Goal: Task Accomplishment & Management: Manage account settings

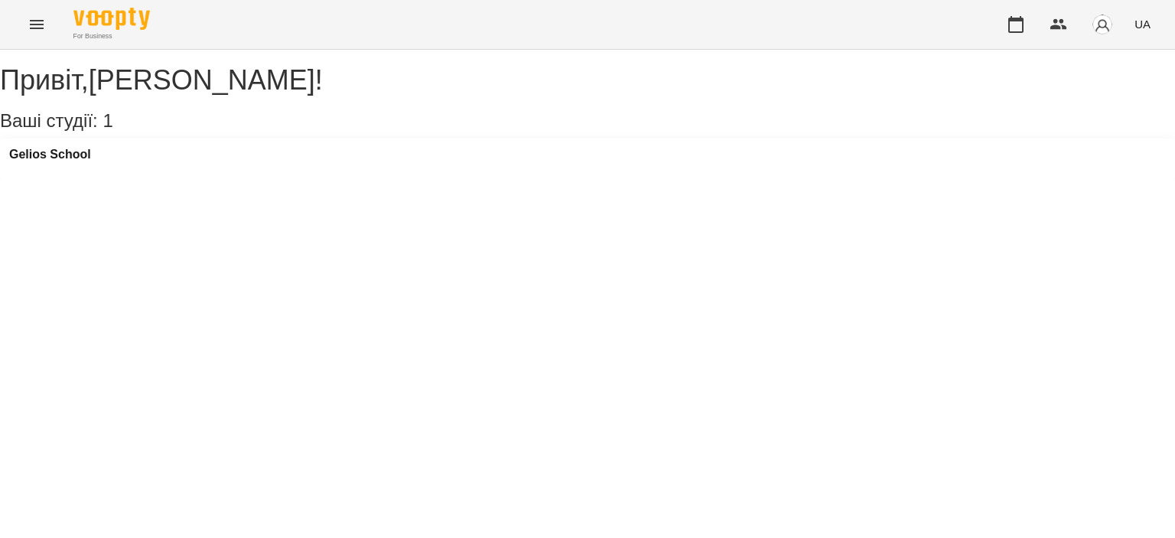
click at [41, 33] on icon "Menu" at bounding box center [37, 24] width 18 height 18
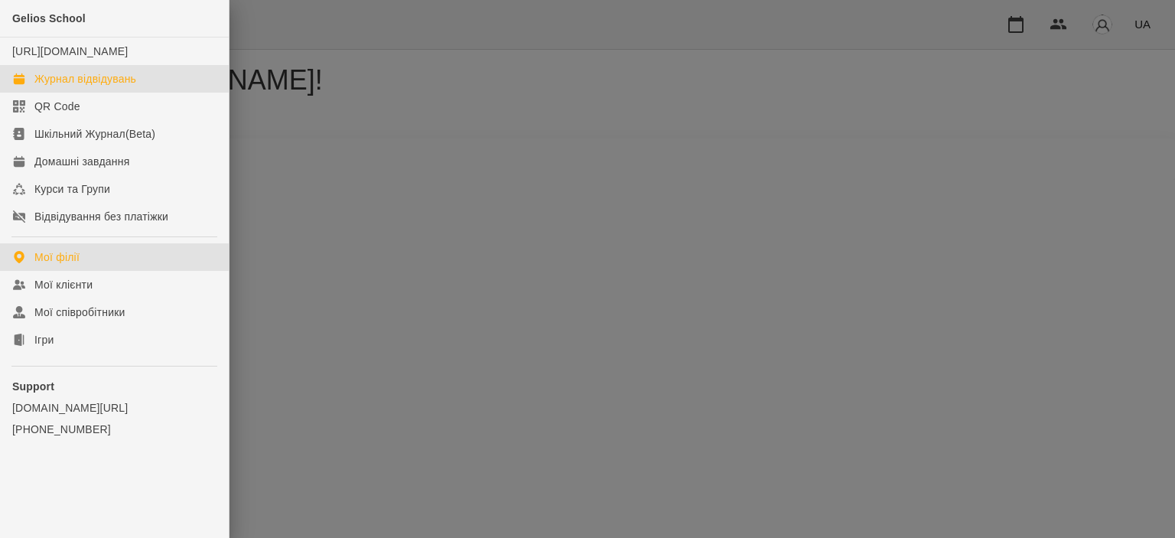
click at [75, 86] on div "Журнал відвідувань" at bounding box center [85, 78] width 102 height 15
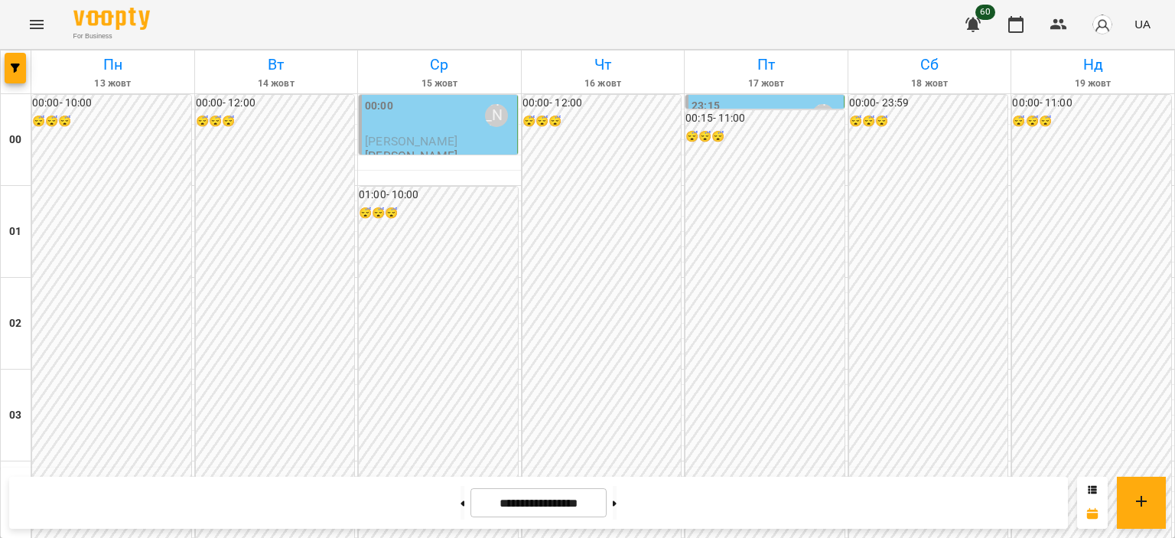
scroll to position [1682, 0]
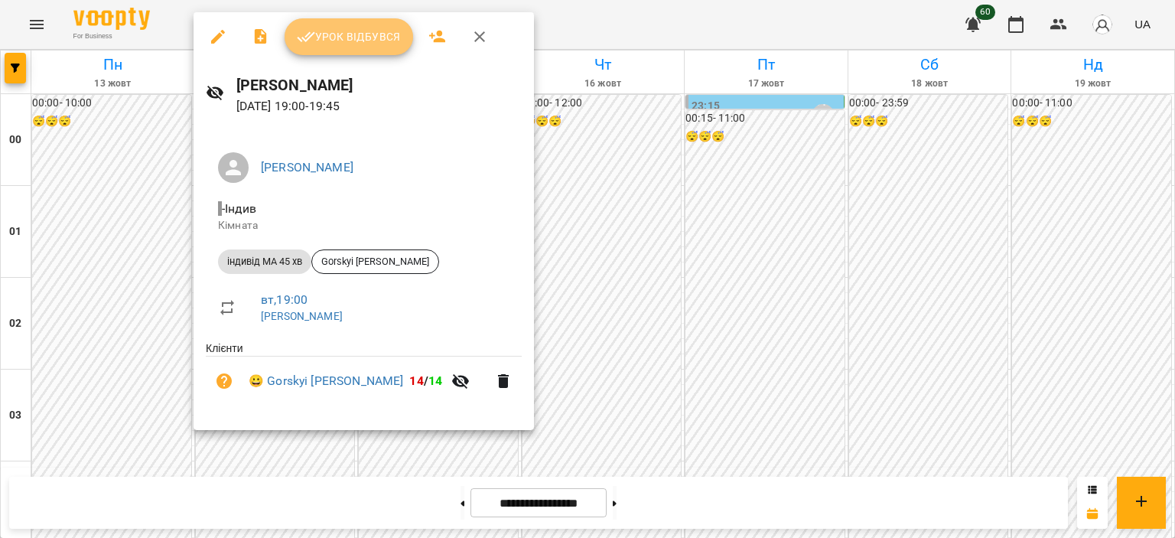
click at [333, 39] on span "Урок відбувся" at bounding box center [349, 37] width 104 height 18
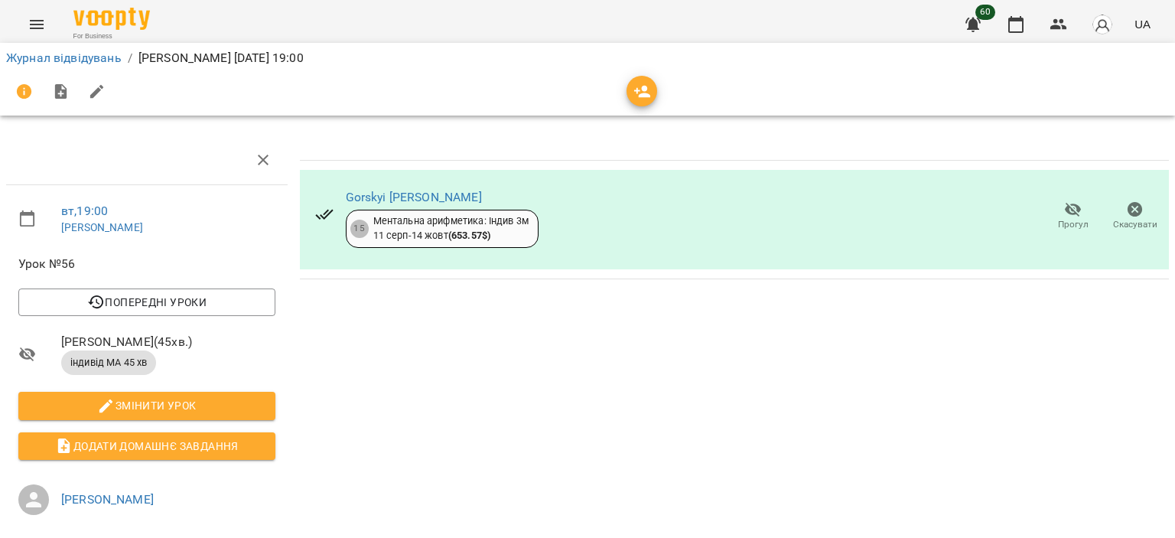
click at [31, 28] on icon "Menu" at bounding box center [37, 24] width 14 height 9
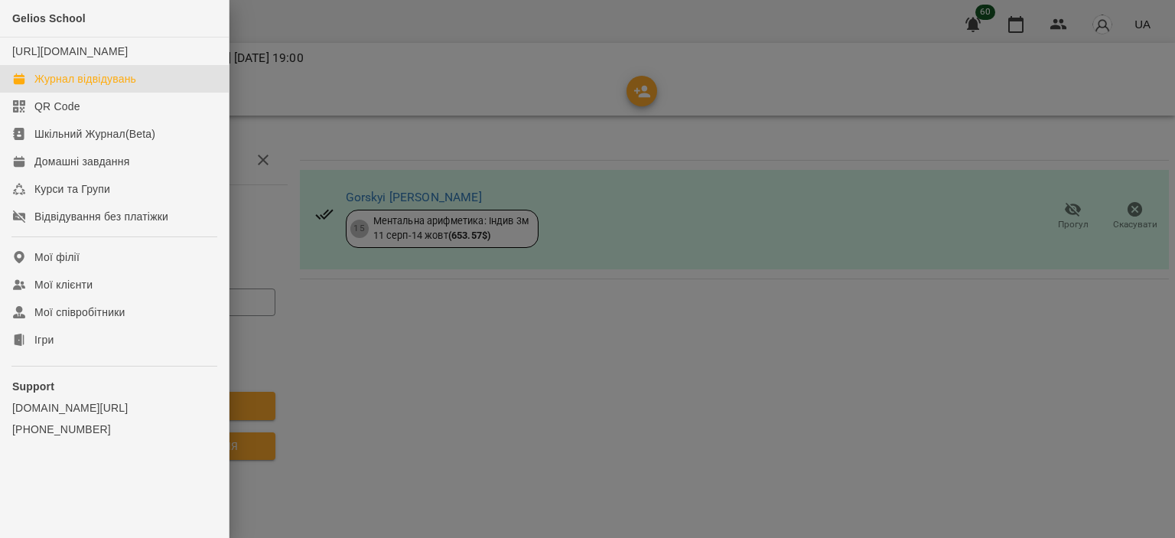
click at [125, 86] on div "Журнал відвідувань" at bounding box center [85, 78] width 102 height 15
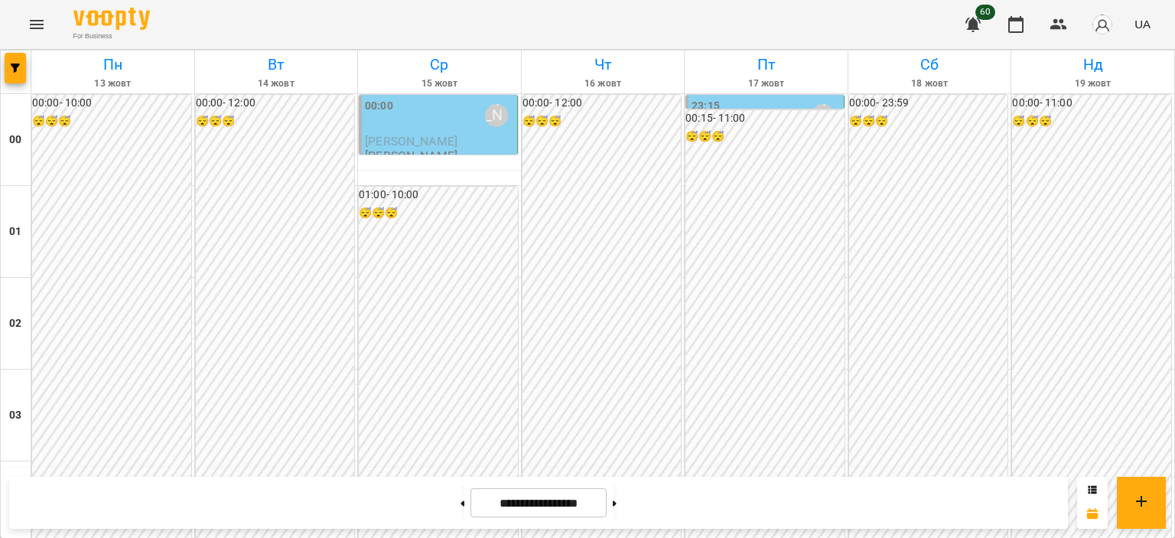
scroll to position [1759, 0]
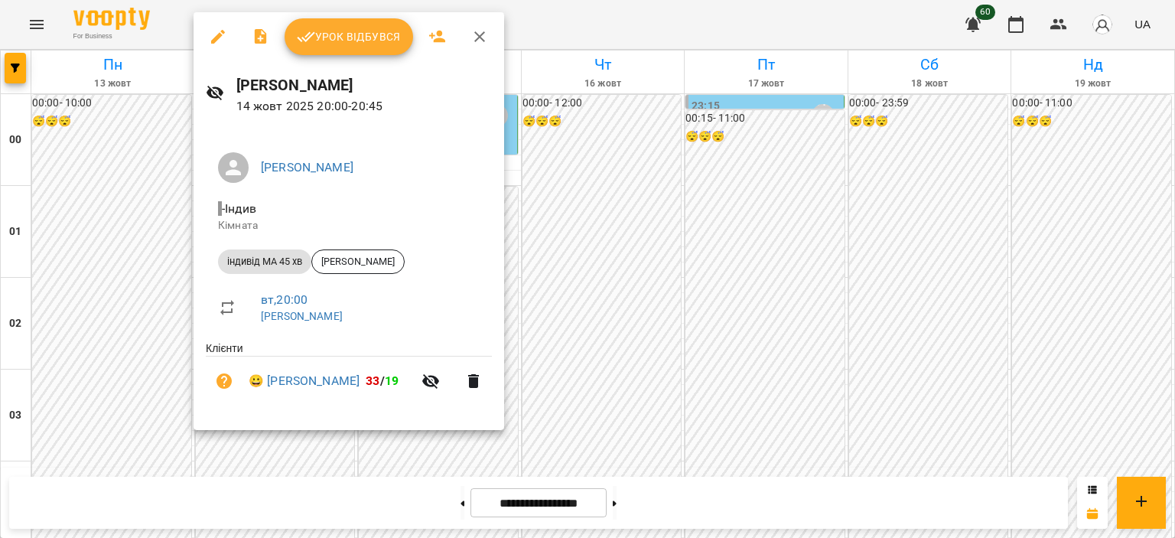
click at [482, 38] on icon "button" at bounding box center [479, 37] width 18 height 18
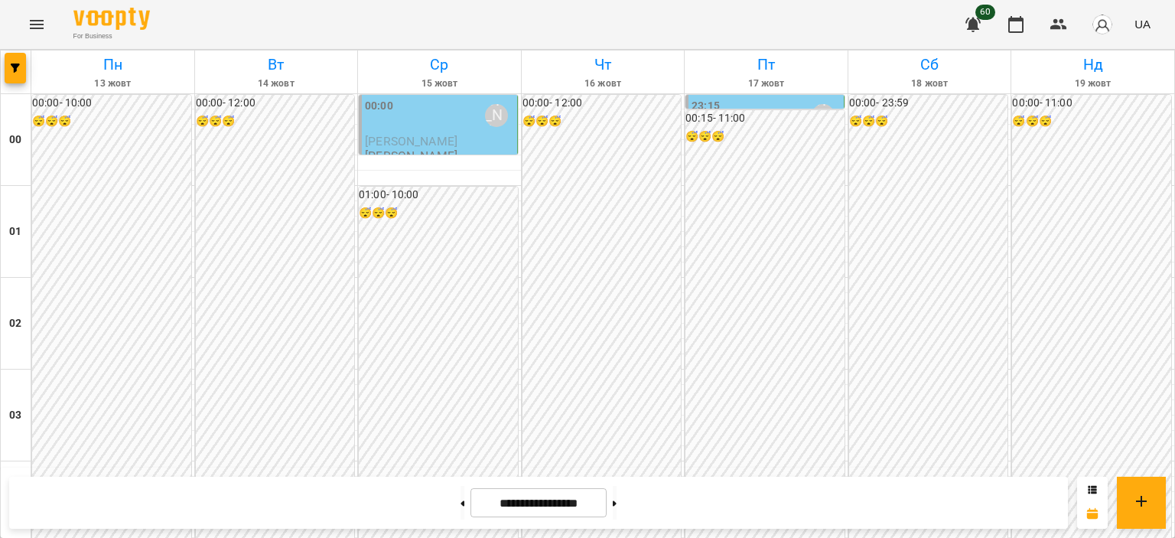
scroll to position [1674, 0]
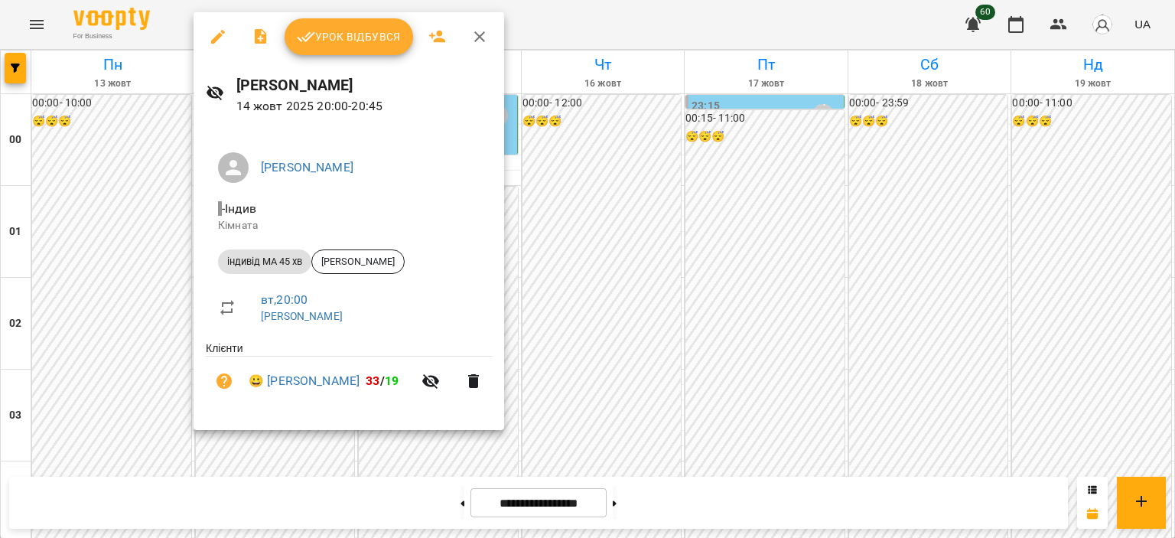
click at [484, 36] on icon "button" at bounding box center [479, 37] width 18 height 18
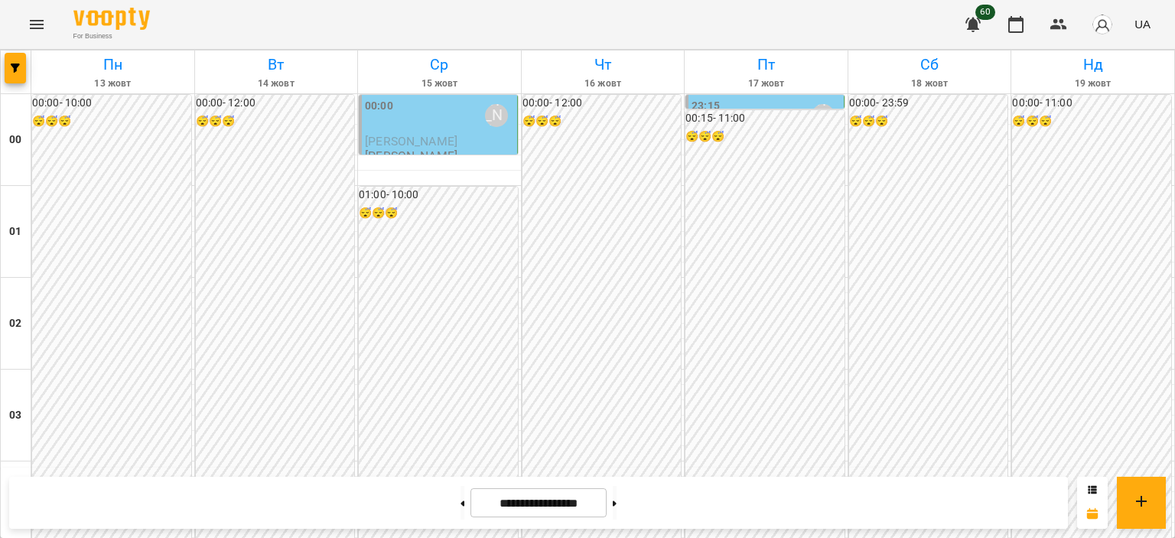
click at [167, 28] on div "For Business 60 UA" at bounding box center [587, 24] width 1175 height 49
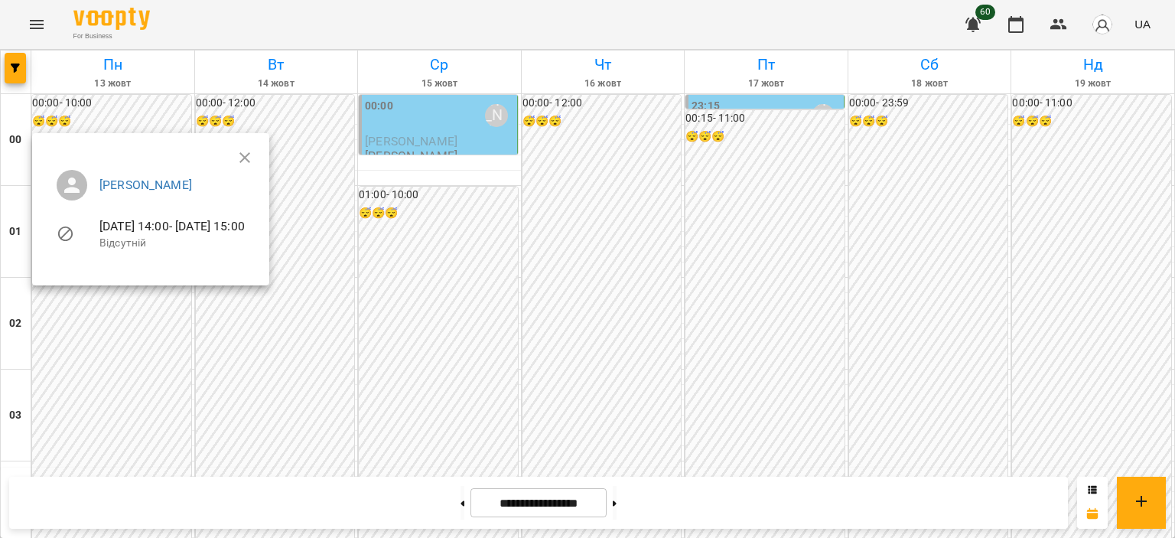
click at [254, 153] on icon "button" at bounding box center [245, 157] width 18 height 18
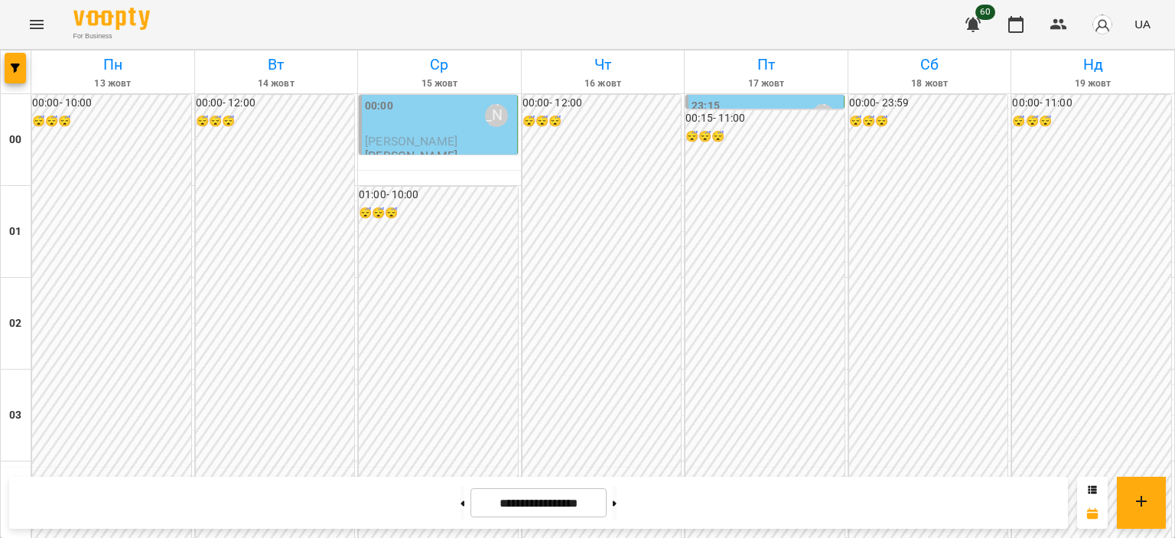
scroll to position [1215, 0]
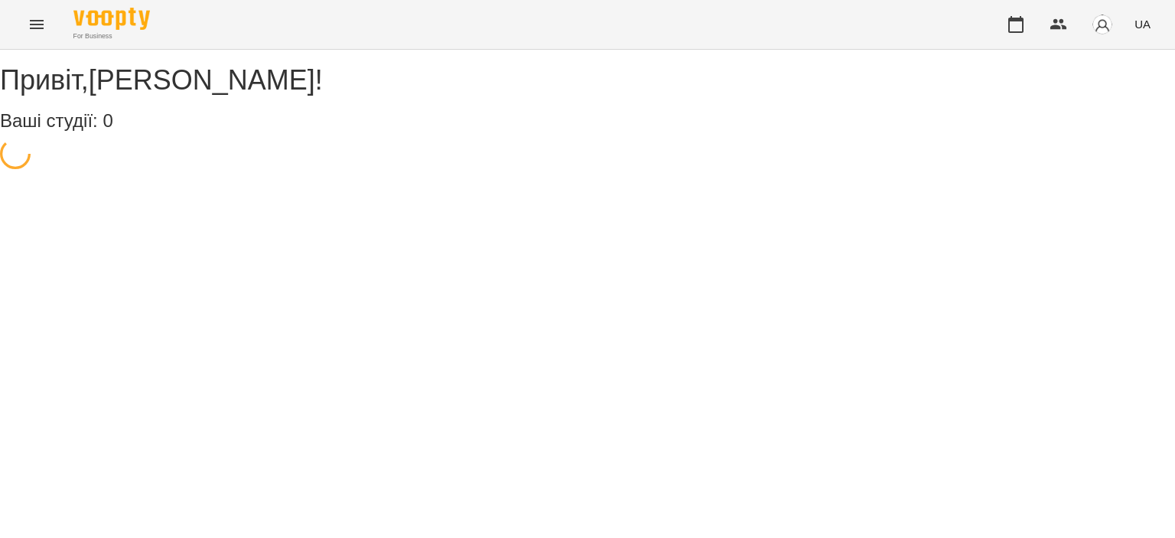
click at [34, 30] on icon "Menu" at bounding box center [37, 24] width 18 height 18
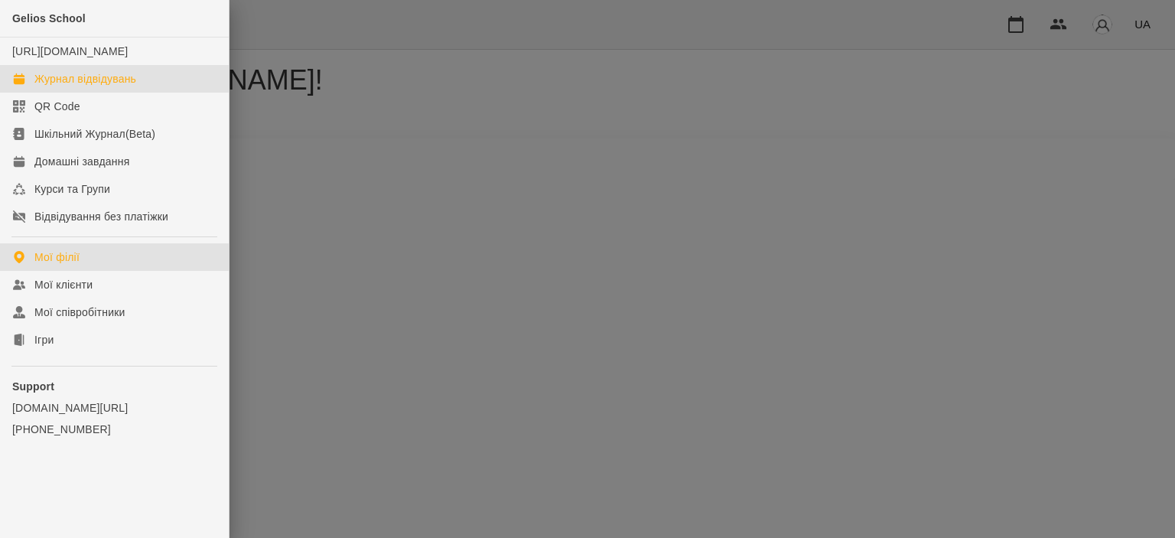
click at [106, 86] on div "Журнал відвідувань" at bounding box center [85, 78] width 102 height 15
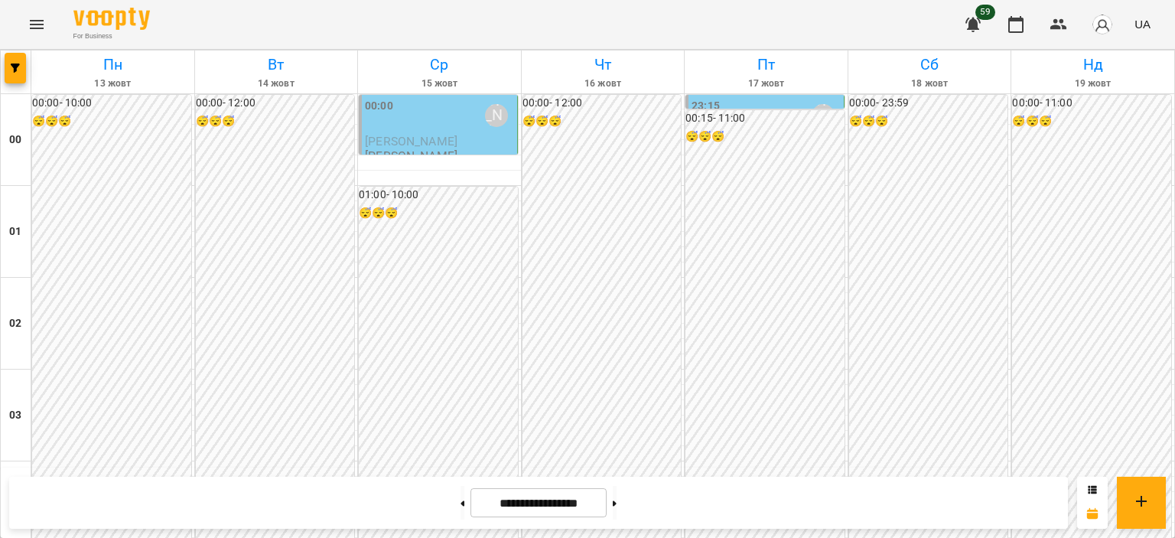
scroll to position [1682, 0]
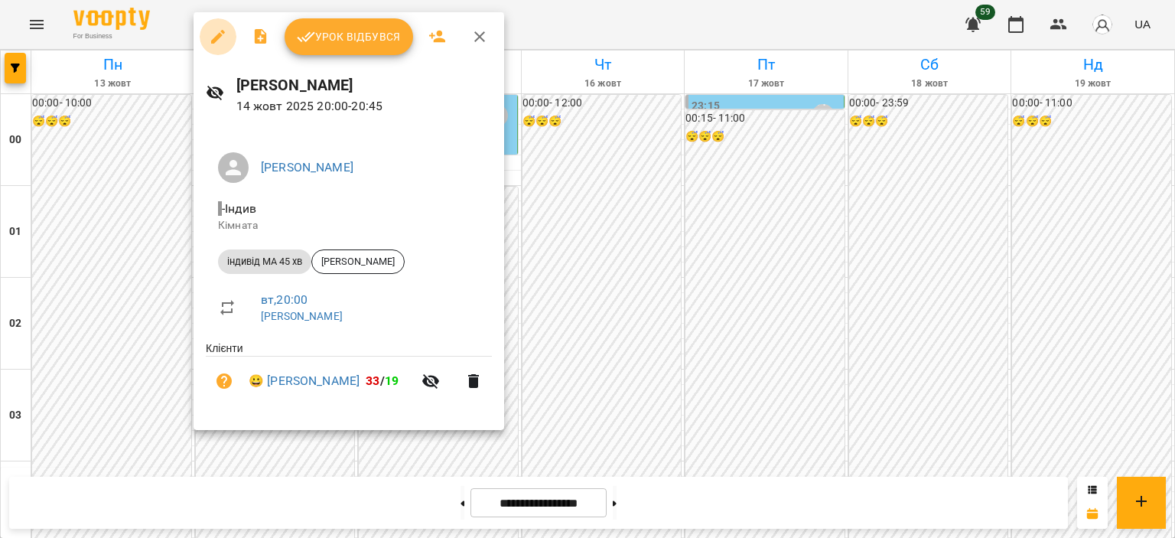
click at [214, 31] on icon "button" at bounding box center [218, 37] width 18 height 18
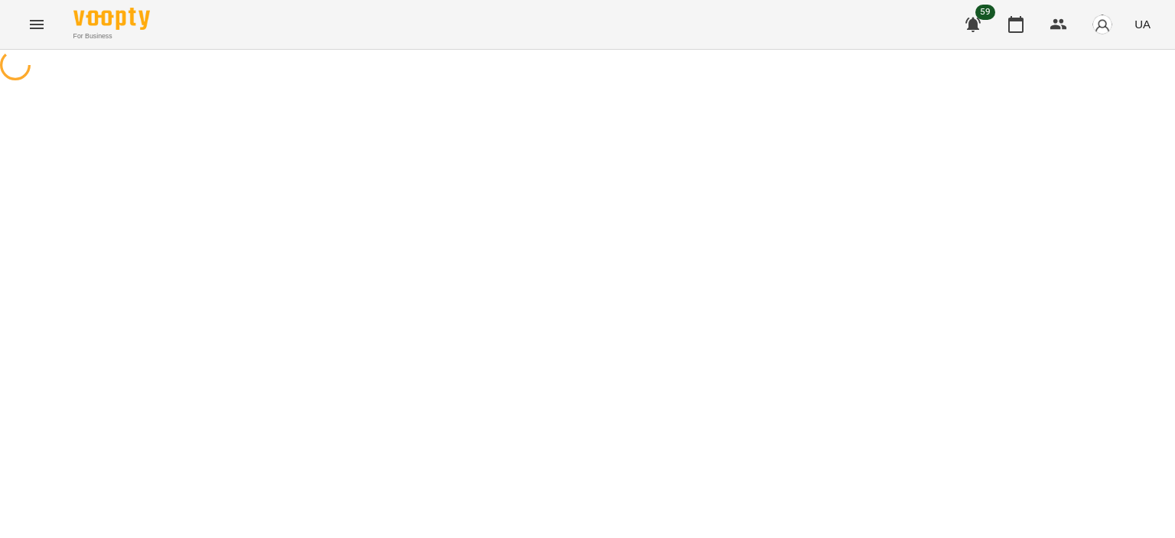
select select "**********"
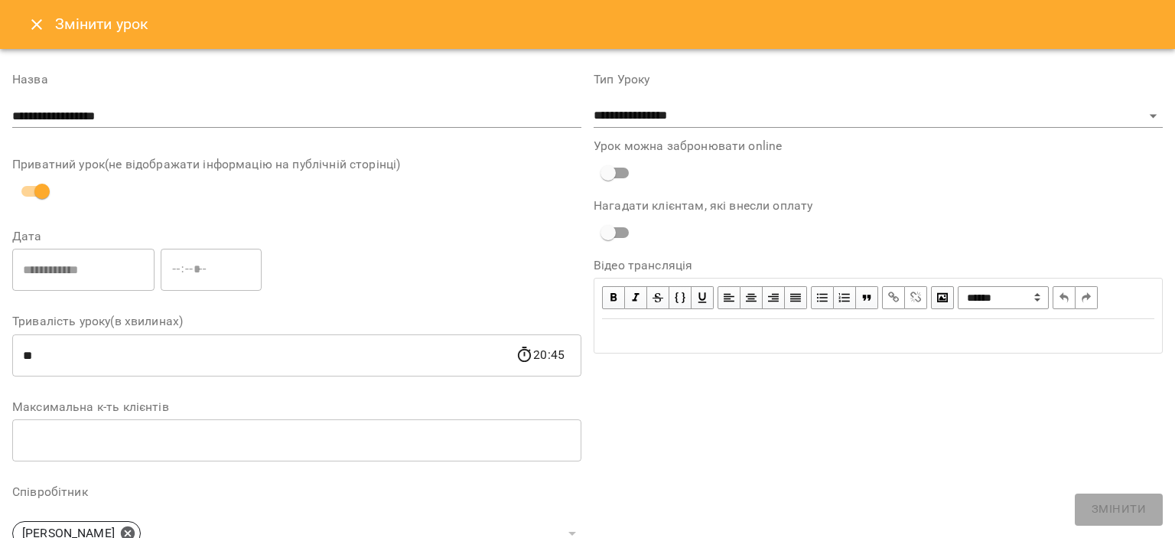
click at [28, 21] on icon "Close" at bounding box center [37, 24] width 18 height 18
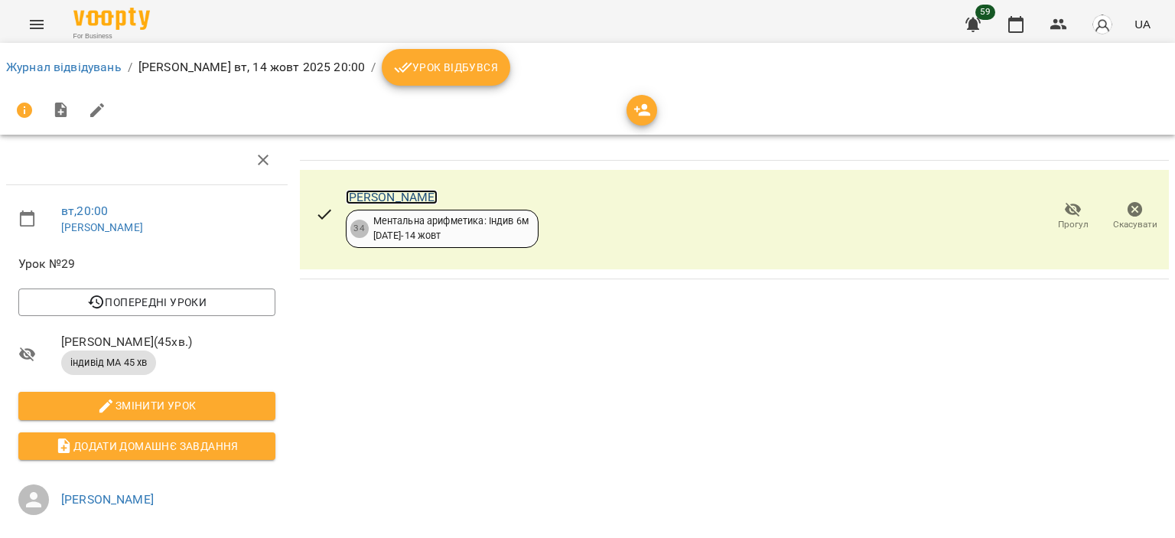
click at [398, 194] on link "[PERSON_NAME]" at bounding box center [392, 197] width 93 height 15
